Goal: Transaction & Acquisition: Book appointment/travel/reservation

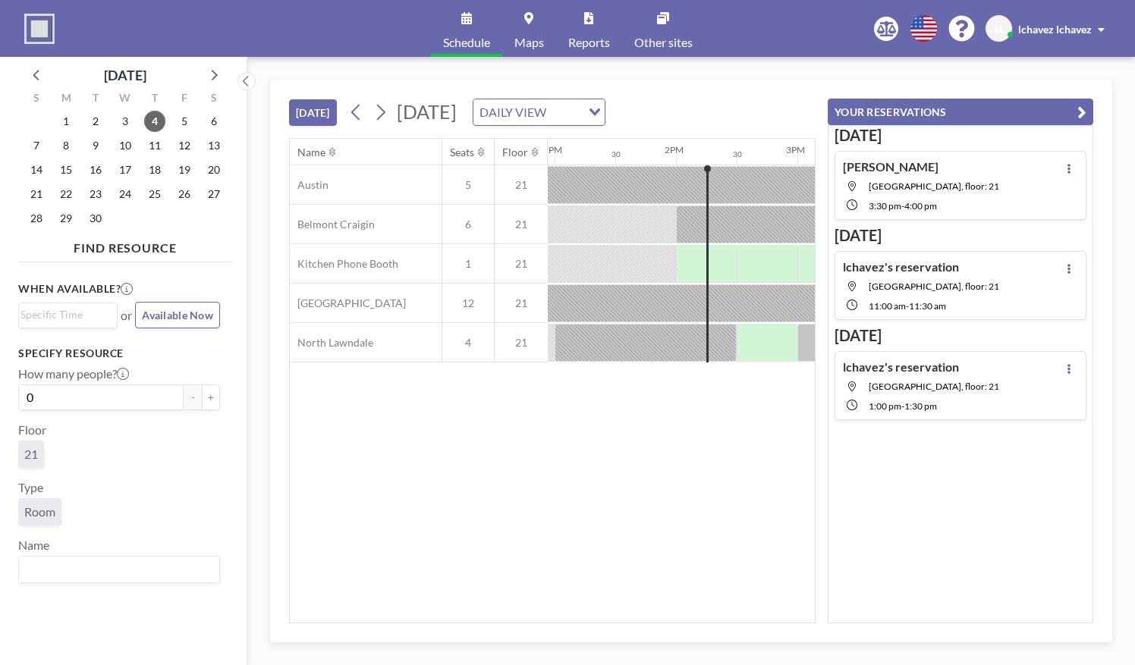
scroll to position [0, 1639]
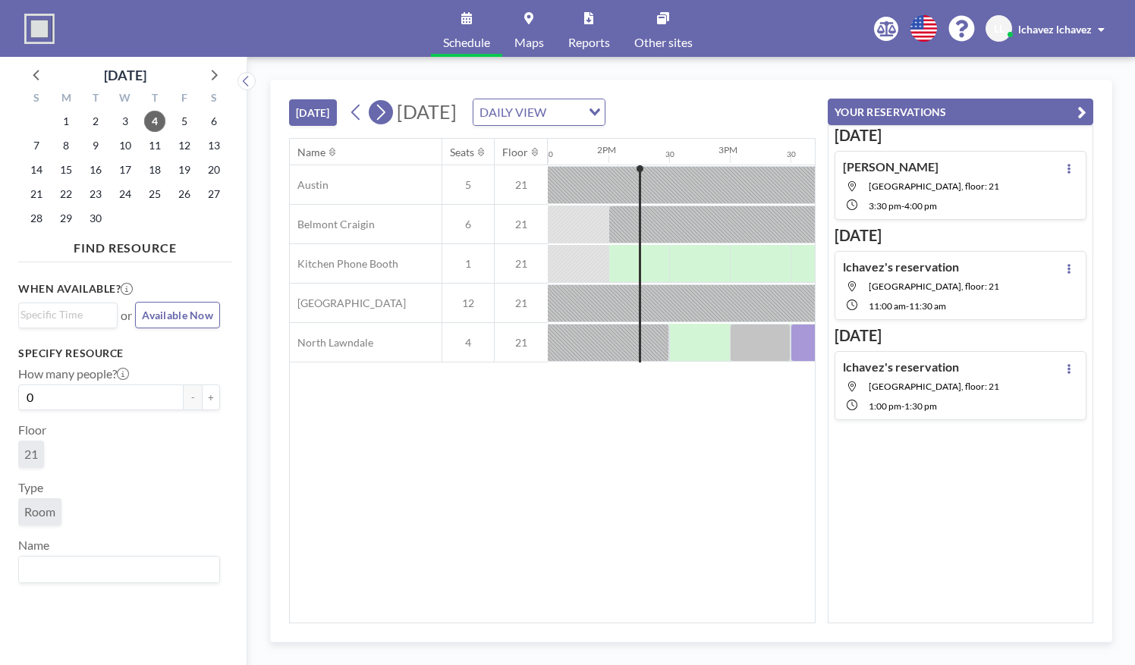
click at [384, 111] on icon at bounding box center [380, 112] width 14 height 23
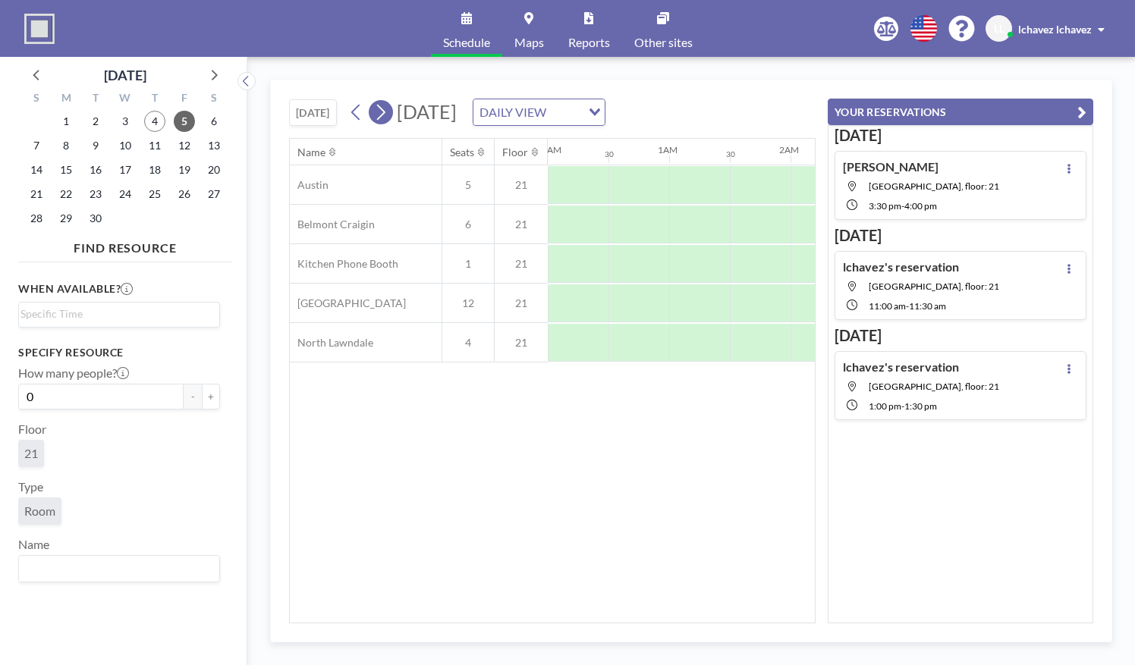
scroll to position [0, 106]
click at [384, 111] on icon at bounding box center [380, 112] width 14 height 23
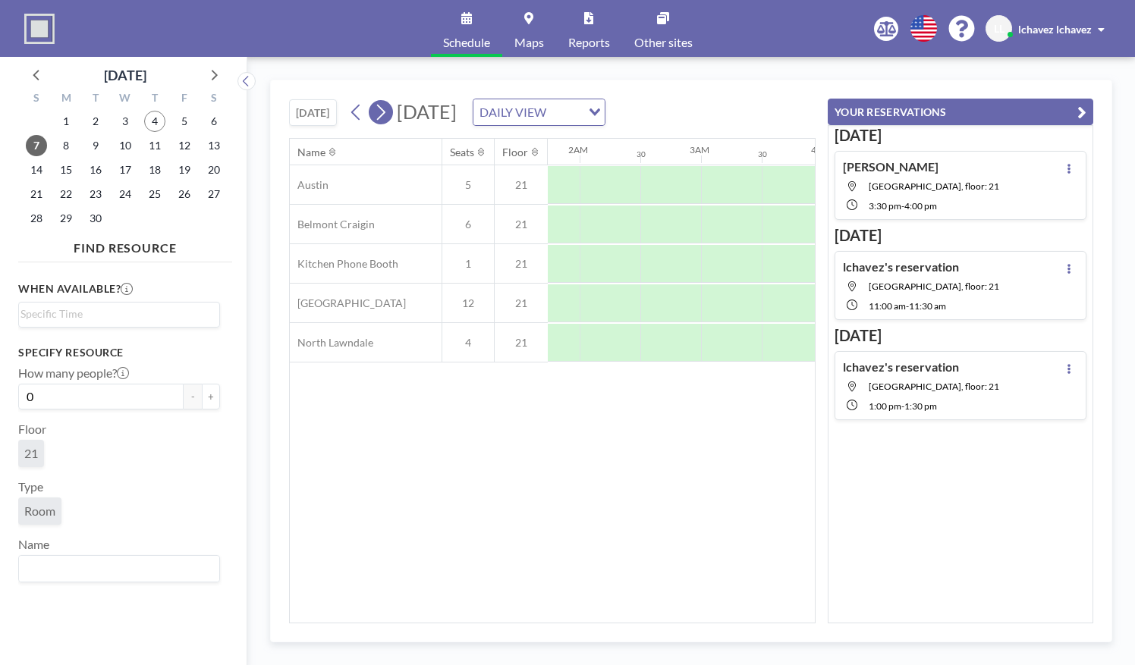
click at [384, 111] on icon at bounding box center [380, 112] width 14 height 23
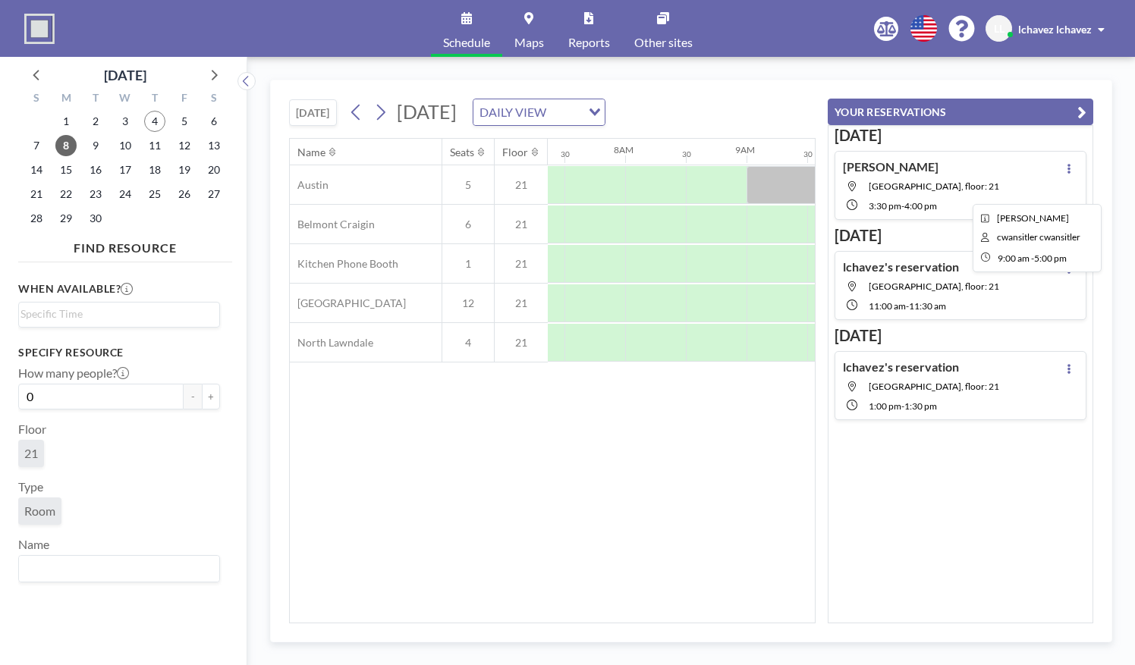
scroll to position [0, 910]
click at [748, 422] on div "Name Seats Floor 12AM 30 1AM 30 2AM 30 3AM 30 4AM 30 5AM 30 6AM 30 7AM 30 8AM 3…" at bounding box center [552, 381] width 525 height 484
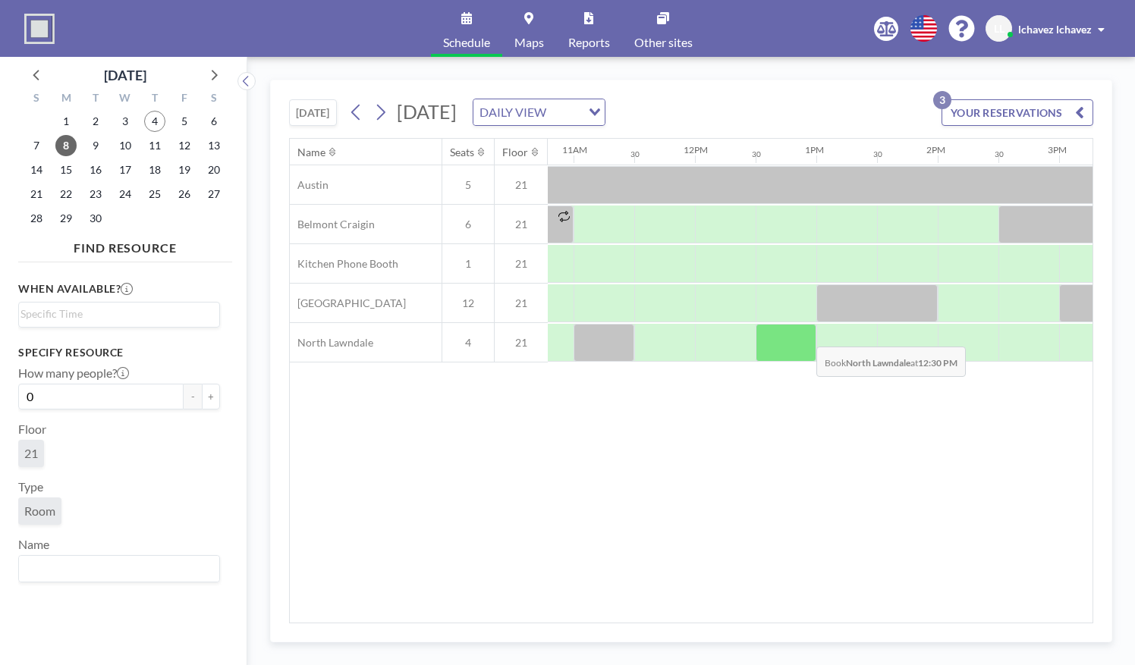
scroll to position [0, 1422]
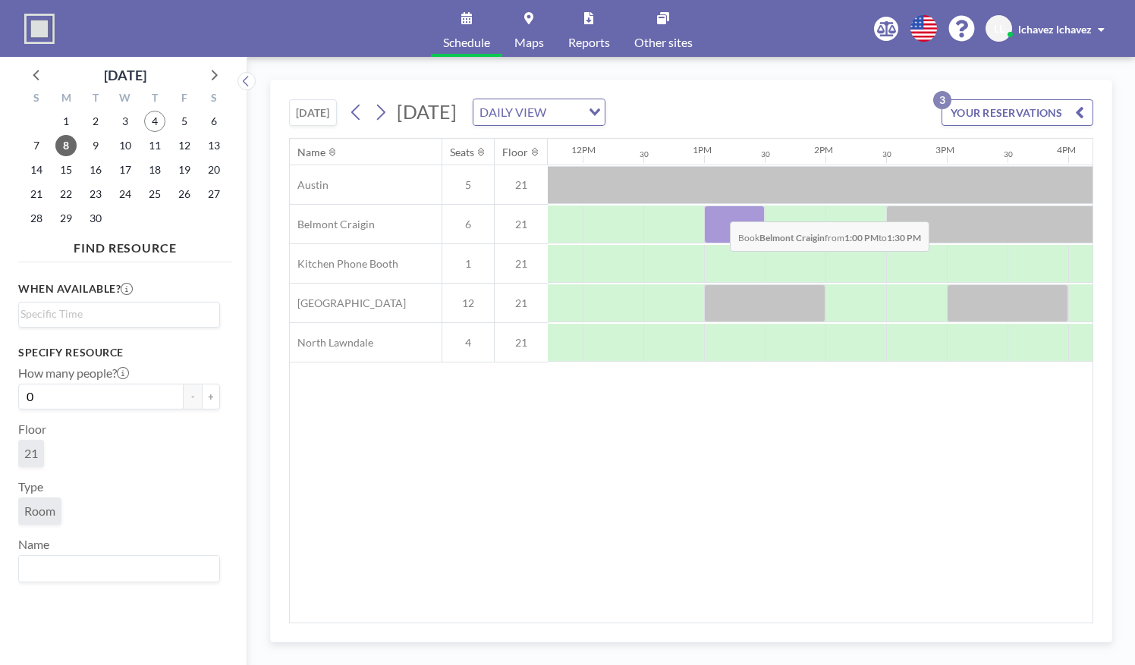
click at [718, 209] on div at bounding box center [734, 225] width 61 height 38
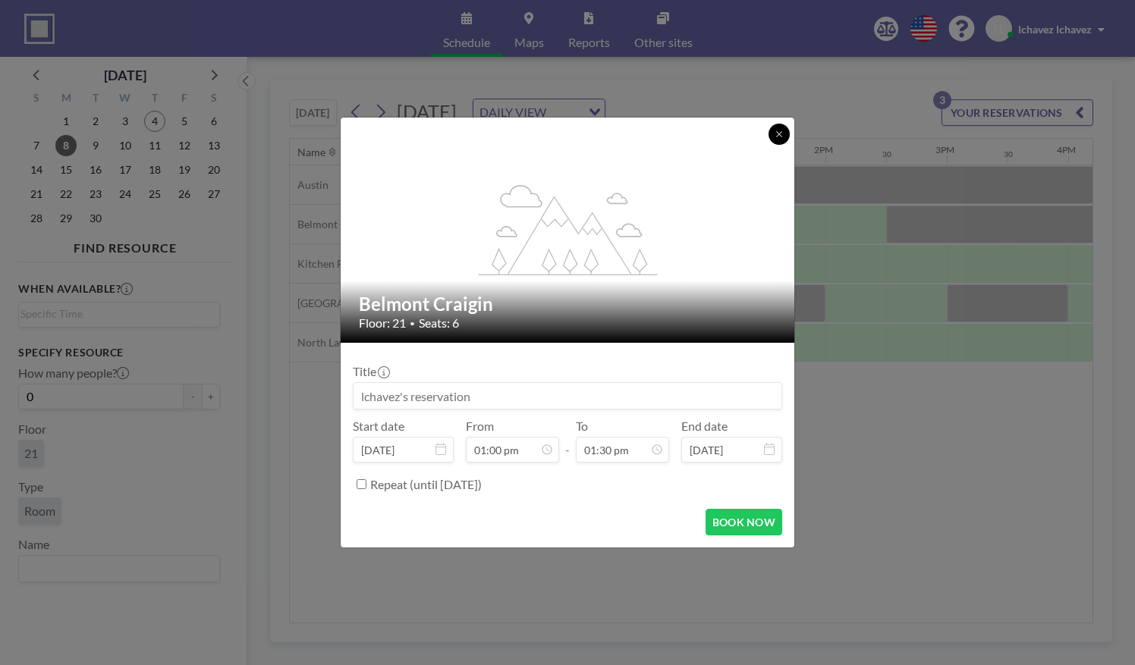
click at [774, 134] on button at bounding box center [779, 134] width 21 height 21
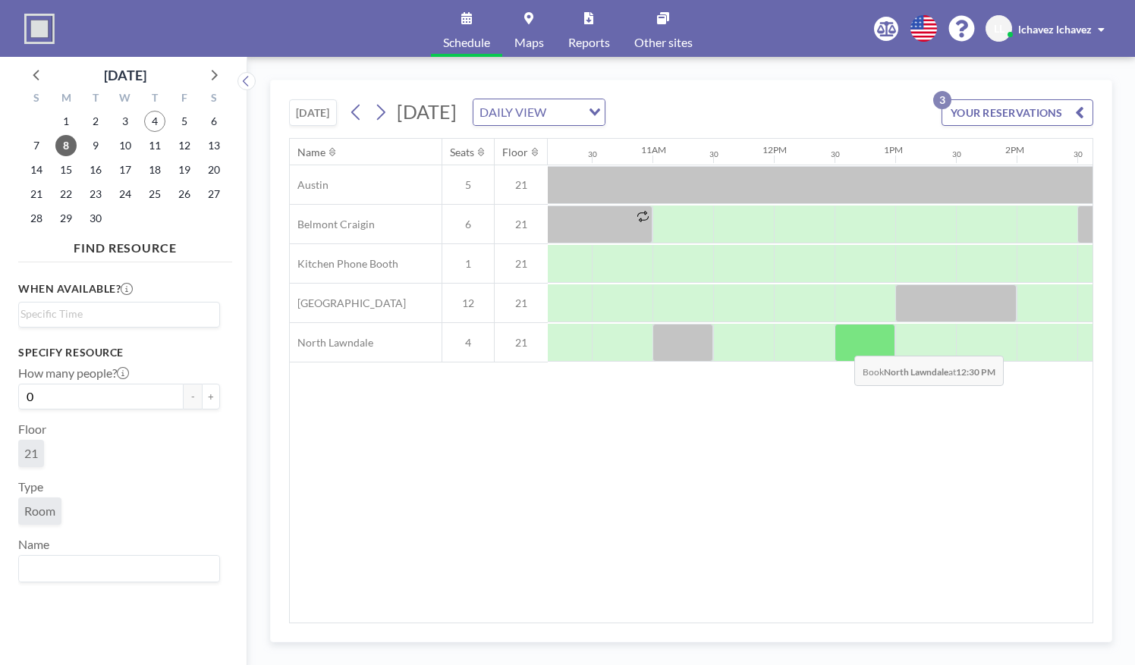
scroll to position [0, 1298]
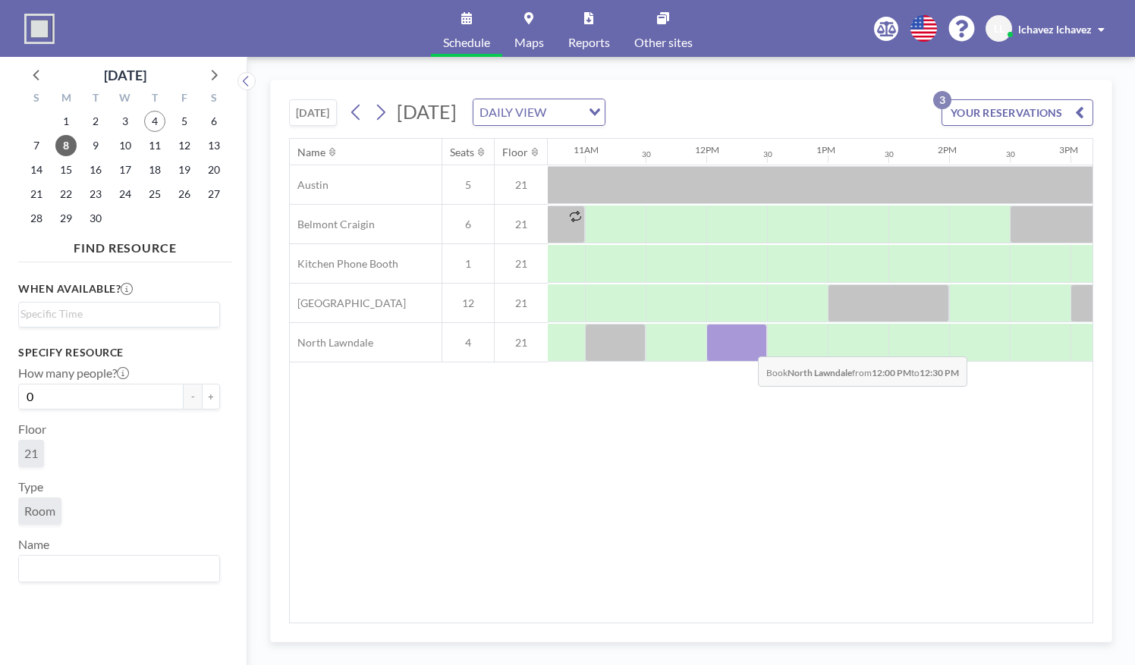
click at [746, 344] on div at bounding box center [736, 343] width 61 height 38
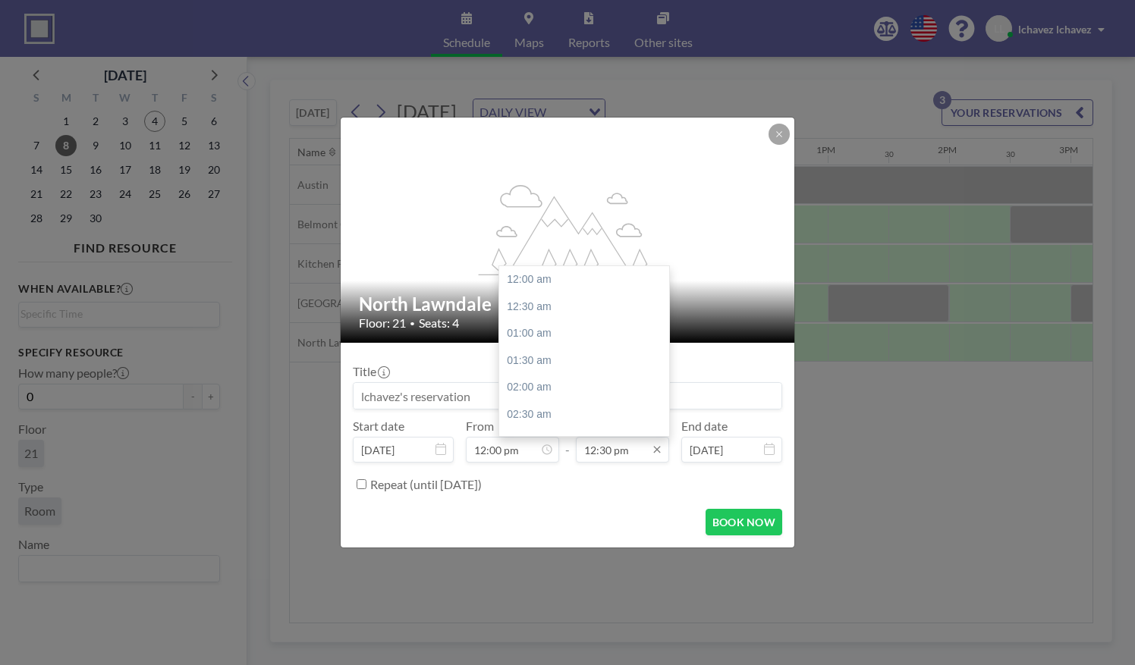
scroll to position [675, 0]
click at [628, 455] on input "12:30 pm" at bounding box center [622, 450] width 93 height 26
click at [584, 347] on div "02:30 pm" at bounding box center [588, 353] width 178 height 27
type input "02:30 pm"
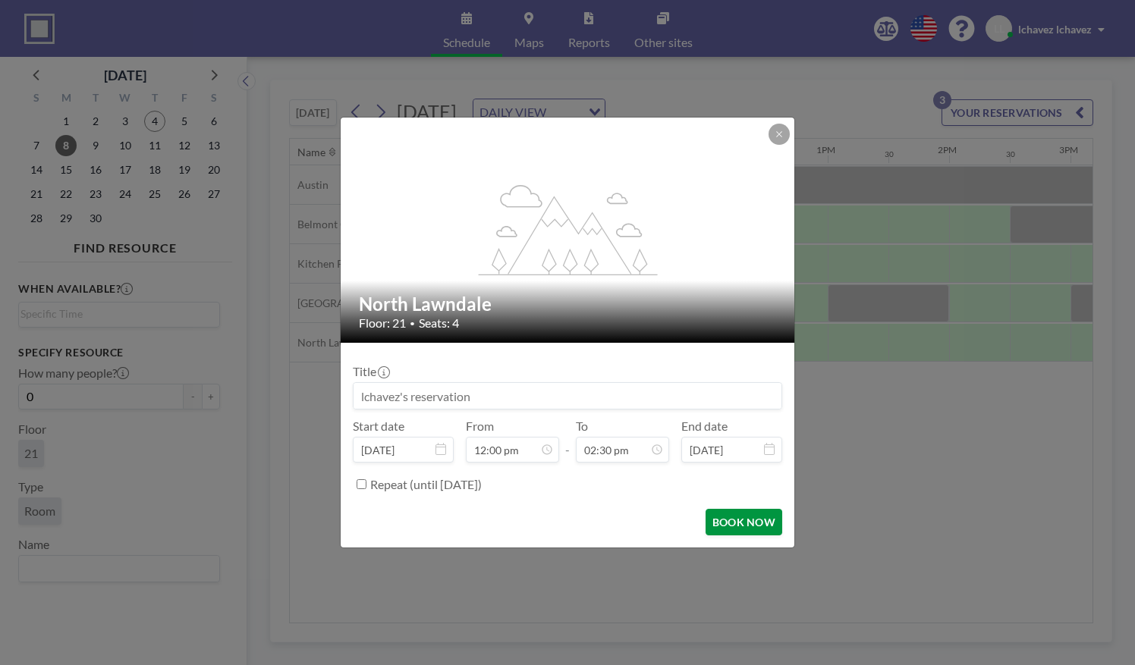
click at [725, 517] on button "BOOK NOW" at bounding box center [744, 522] width 77 height 27
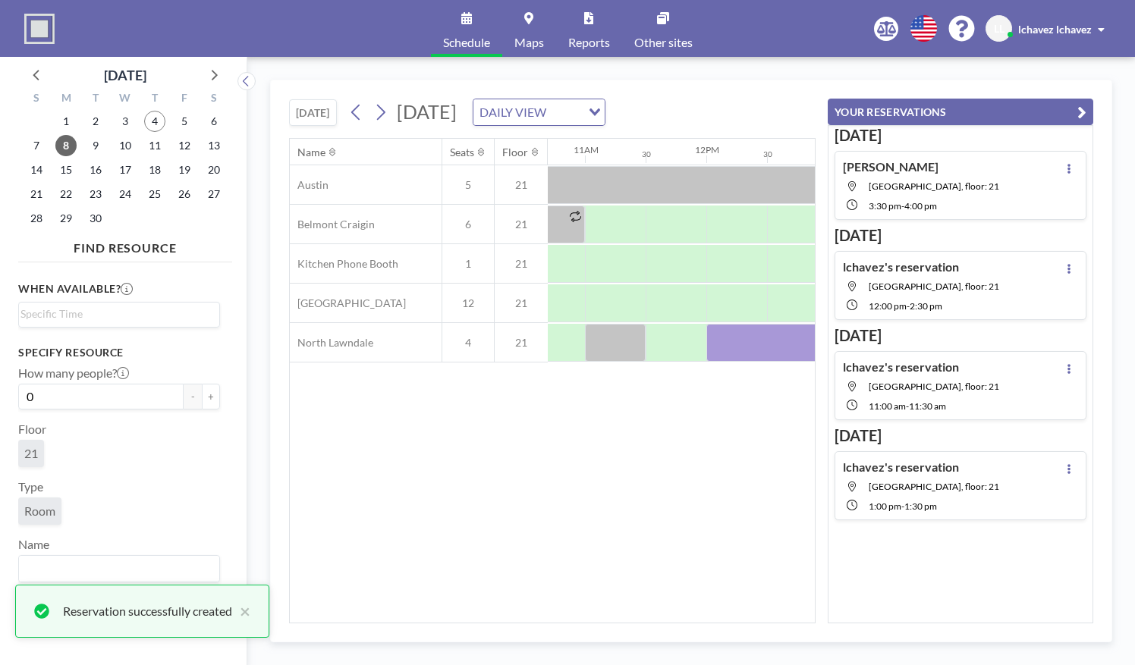
click at [803, 415] on div "Name Seats Floor 12AM 30 1AM 30 2AM 30 3AM 30 4AM 30 5AM 30 6AM 30 7AM 30 8AM 3…" at bounding box center [552, 381] width 525 height 484
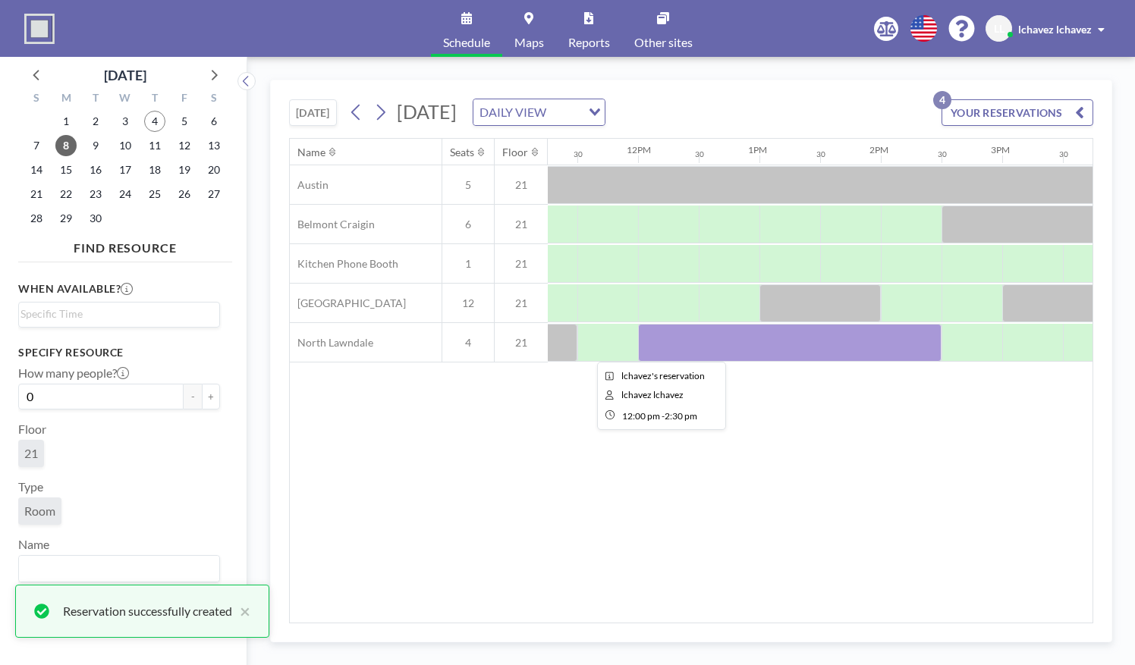
scroll to position [0, 1367]
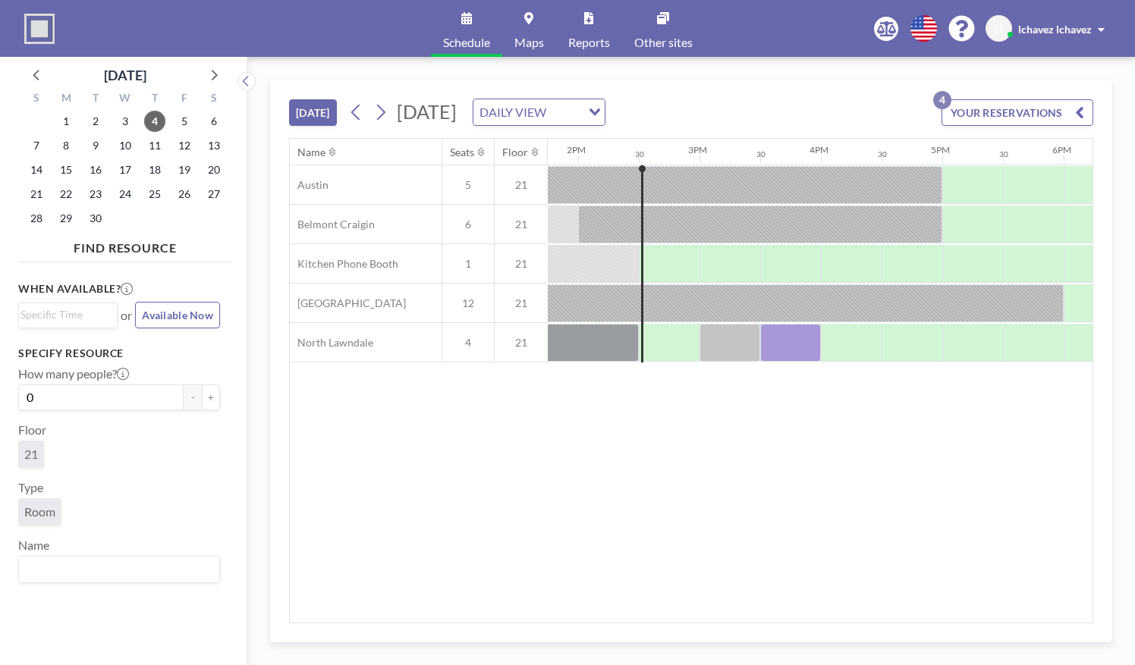
scroll to position [0, 1699]
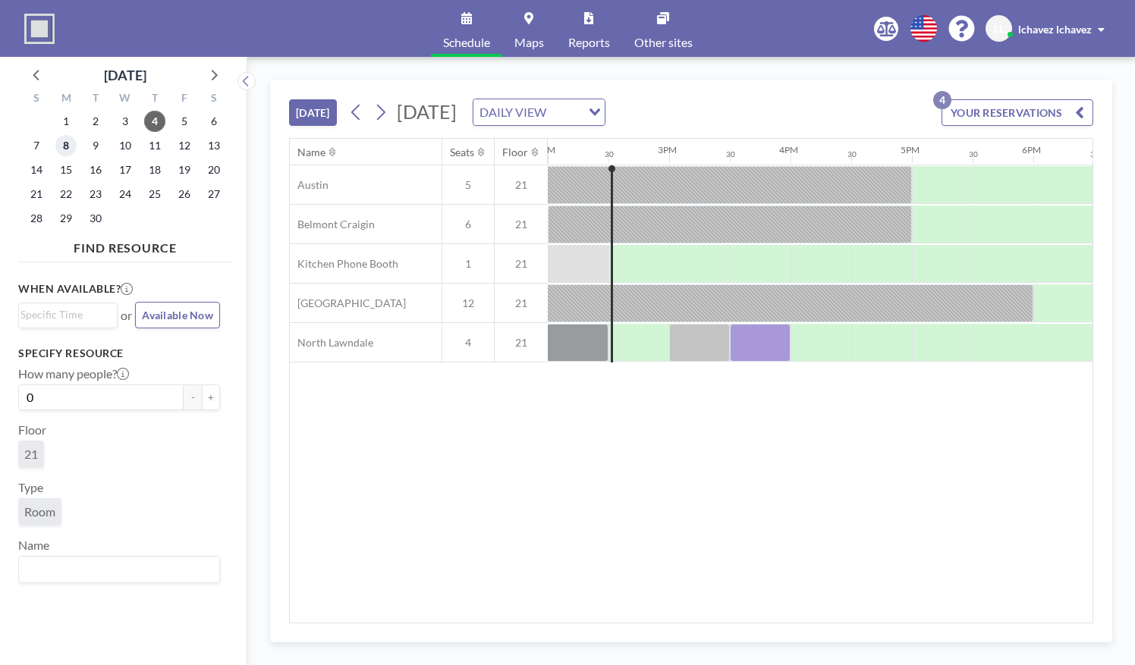
click at [74, 146] on span "8" at bounding box center [65, 145] width 21 height 21
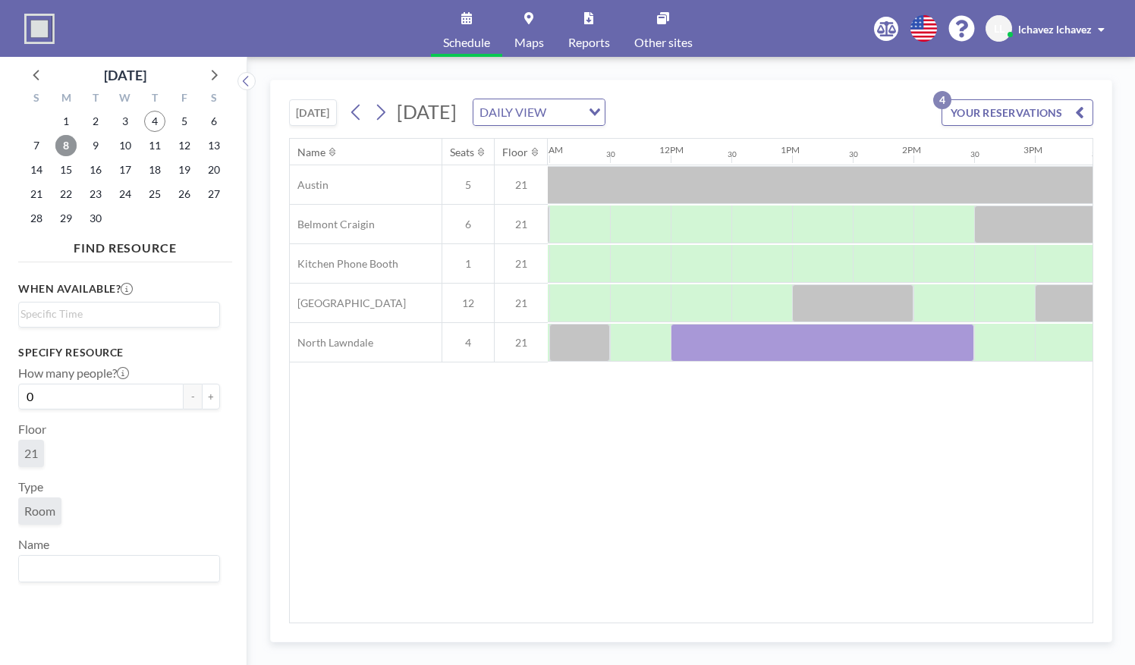
scroll to position [0, 1341]
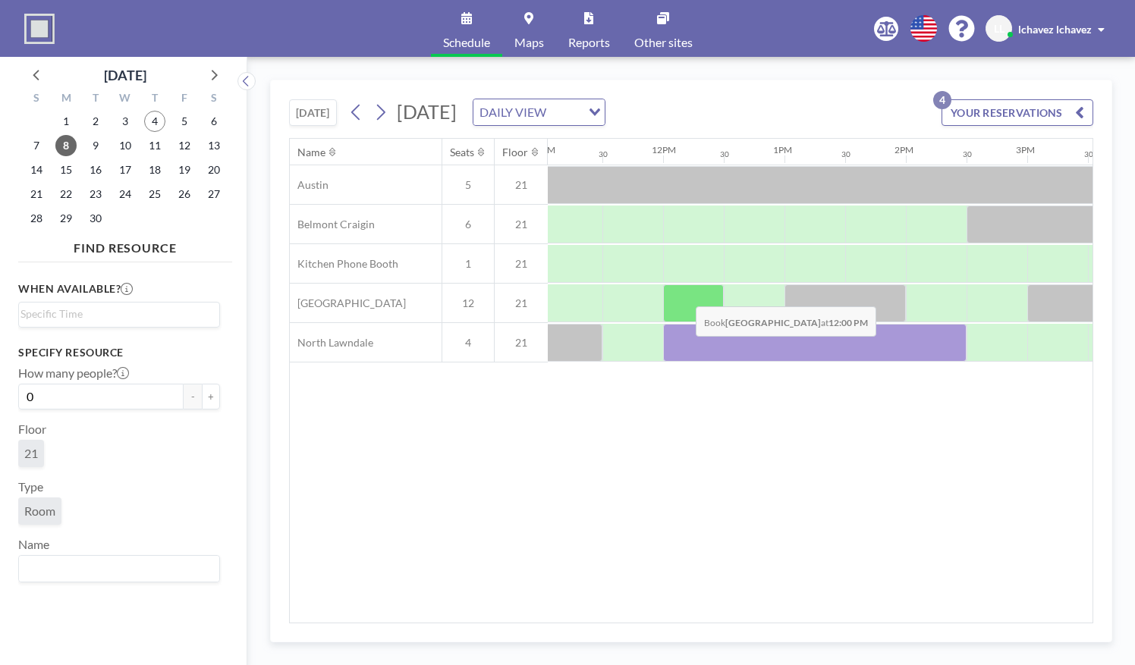
click at [684, 294] on div at bounding box center [693, 304] width 61 height 38
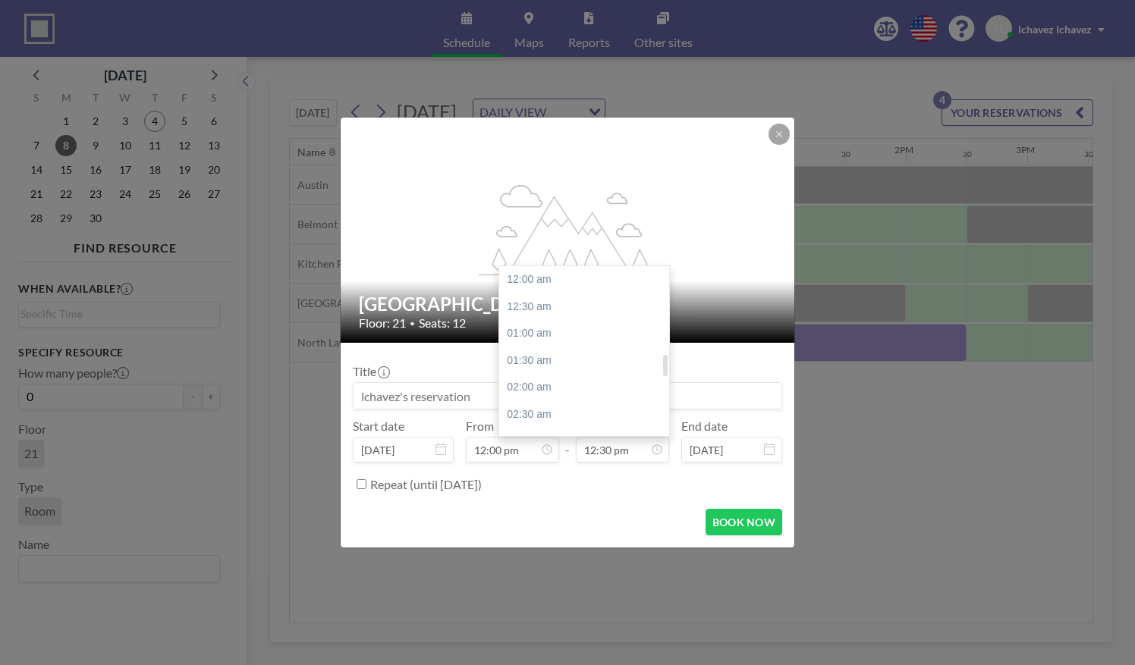
scroll to position [675, 0]
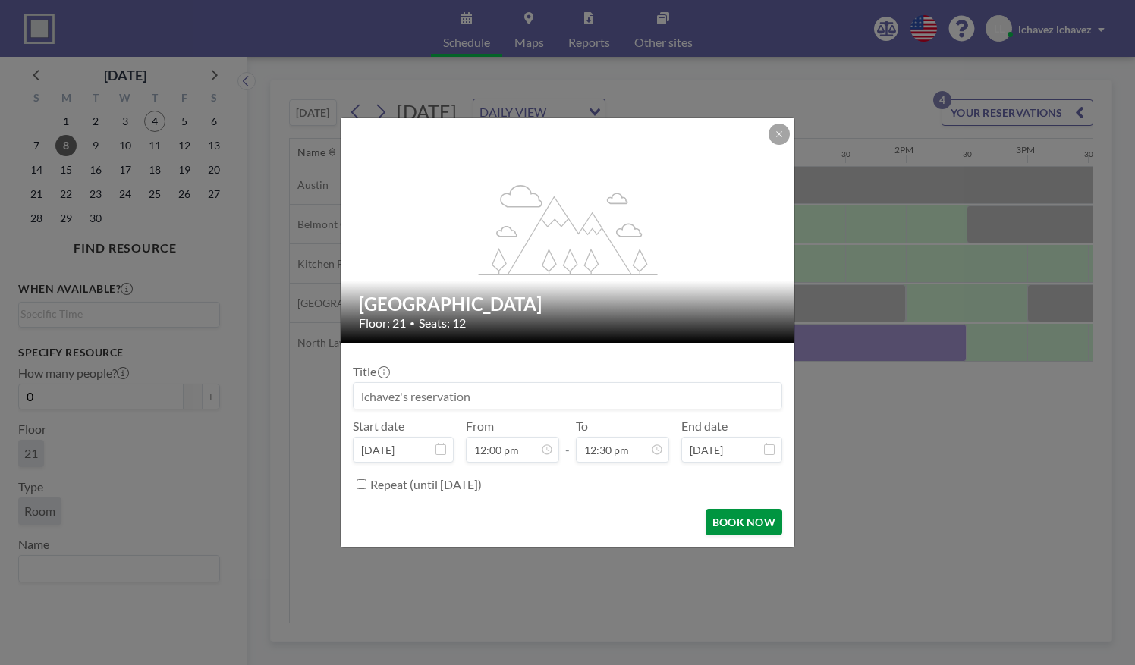
click at [727, 517] on button "BOOK NOW" at bounding box center [744, 522] width 77 height 27
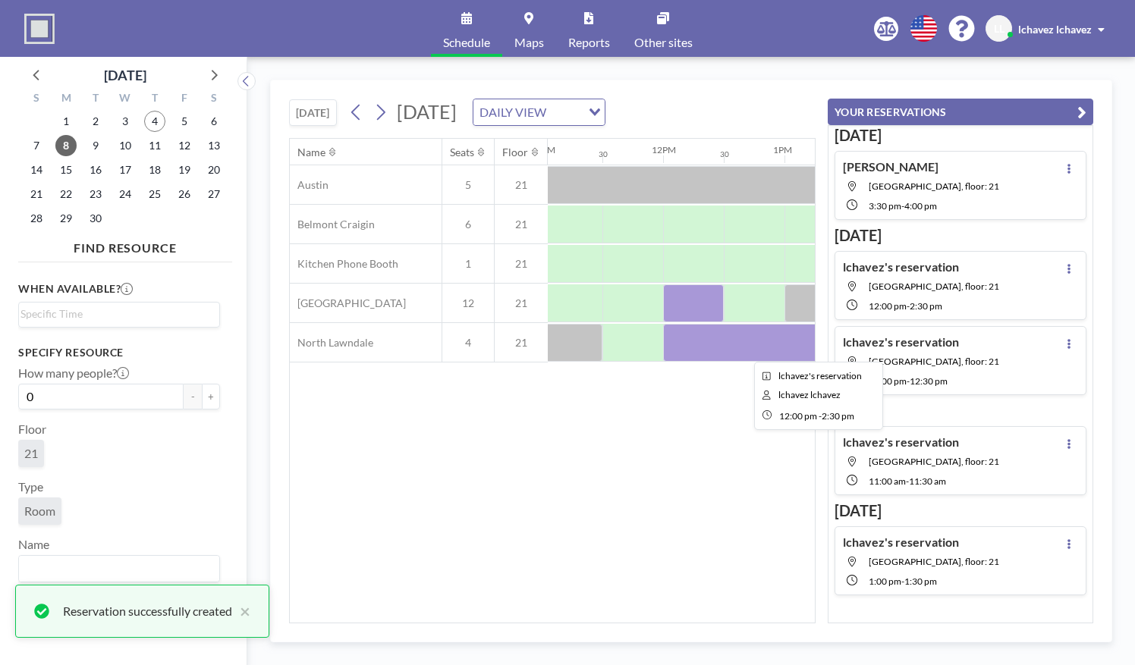
click at [709, 344] on div at bounding box center [814, 343] width 303 height 38
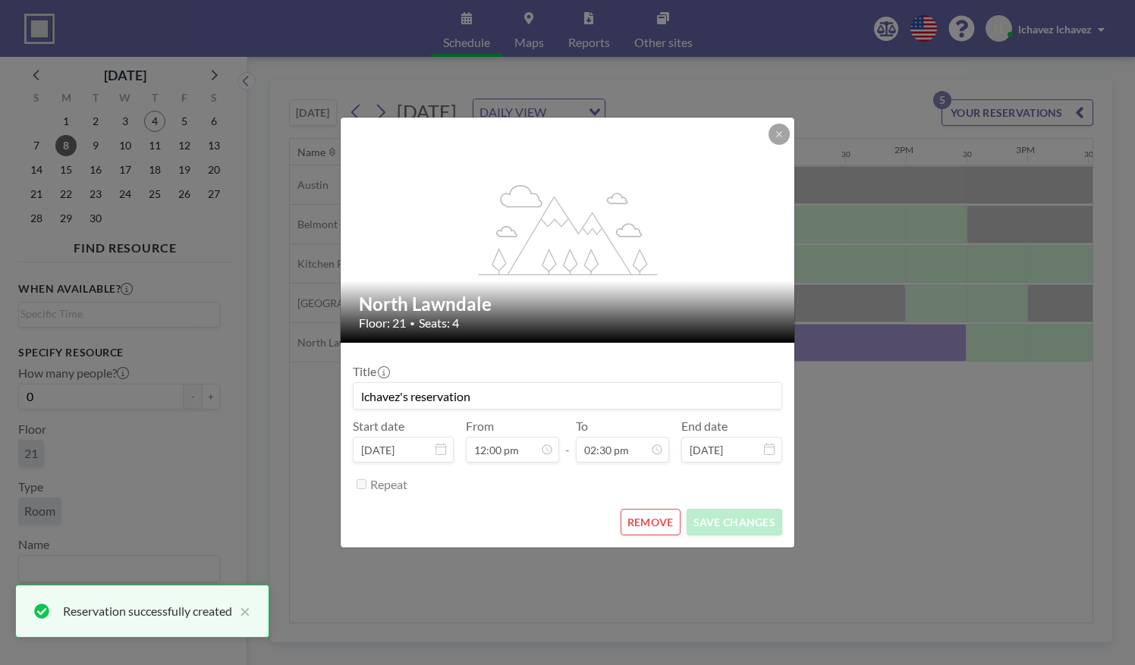
click at [659, 517] on button "REMOVE" at bounding box center [651, 522] width 60 height 27
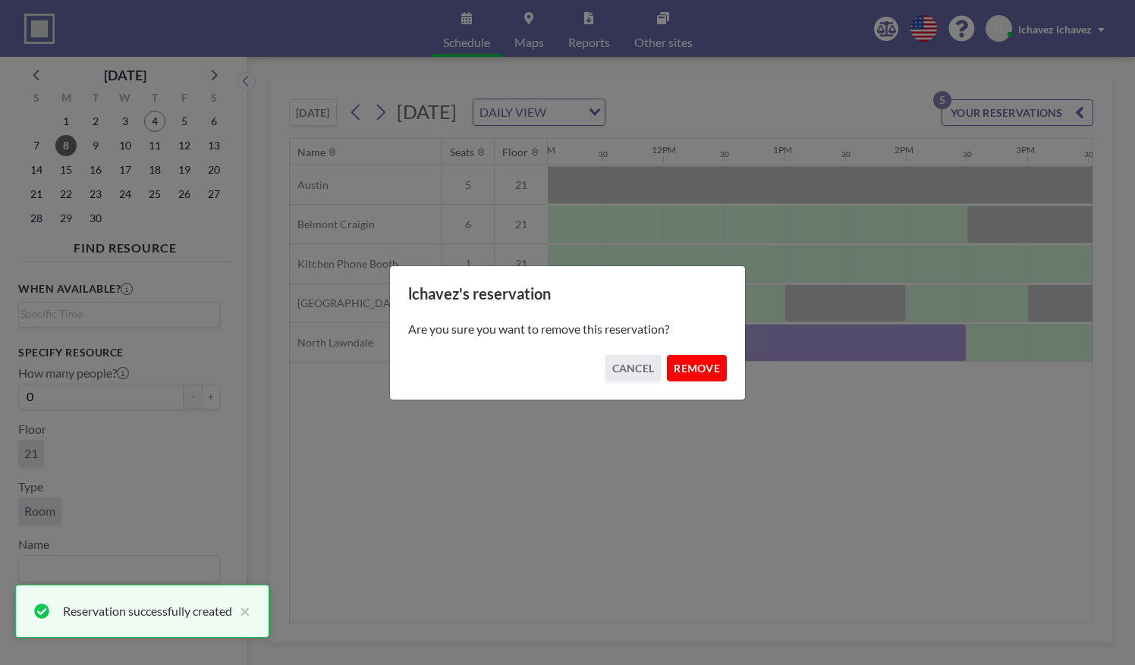
click at [697, 363] on button "REMOVE" at bounding box center [697, 368] width 60 height 27
